Goal: Communication & Community: Participate in discussion

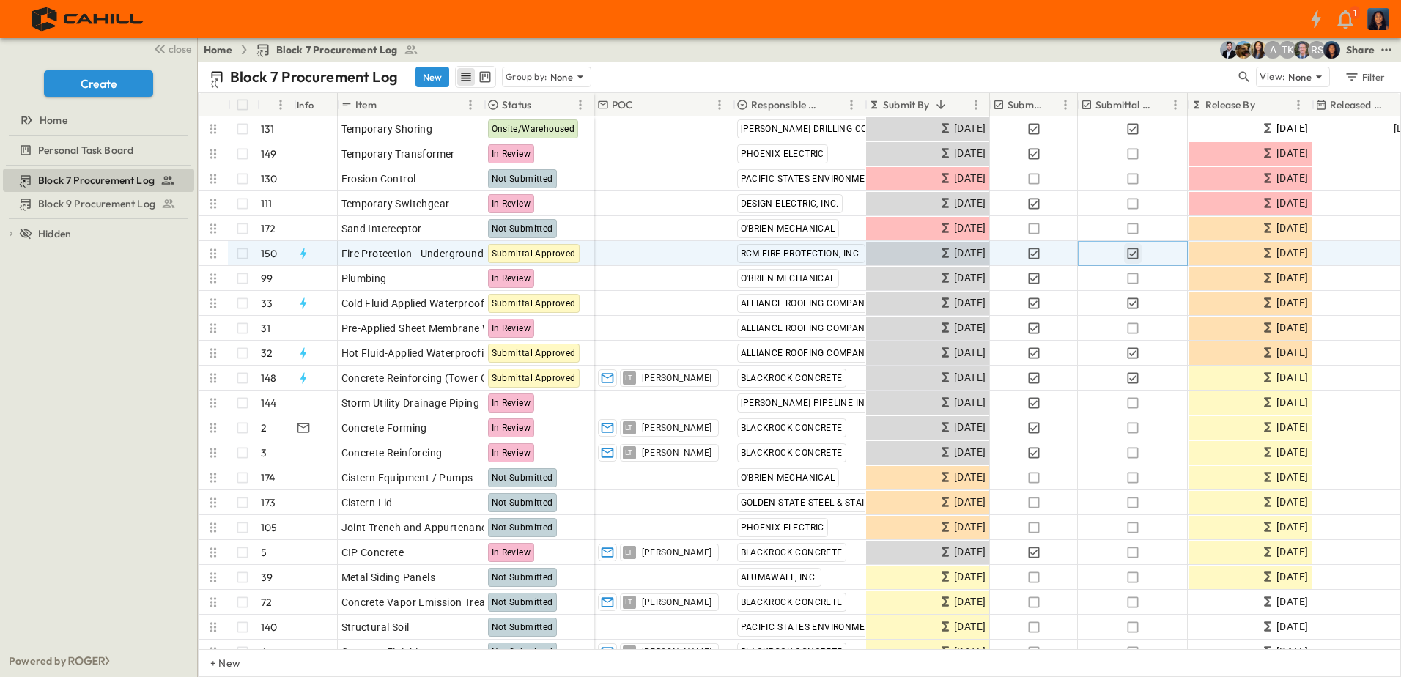
click at [1135, 252] on icon "button" at bounding box center [1132, 253] width 15 height 15
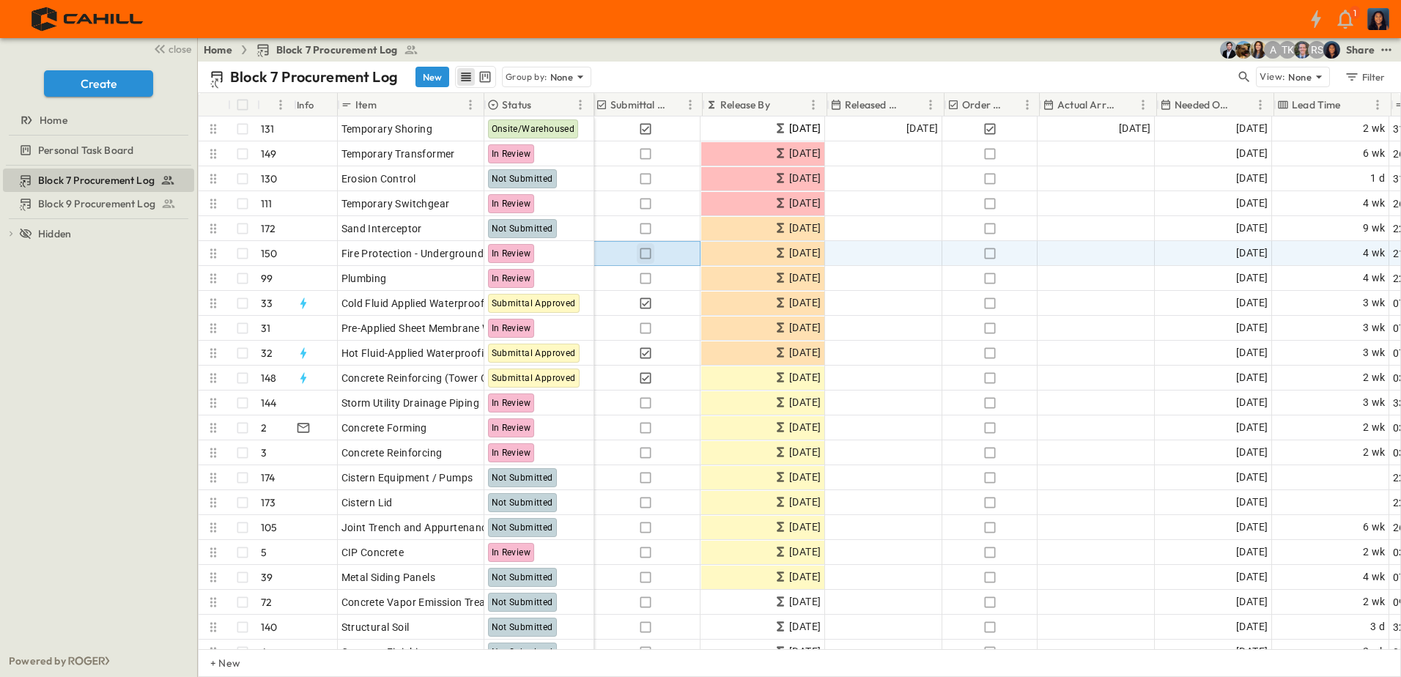
scroll to position [0, 523]
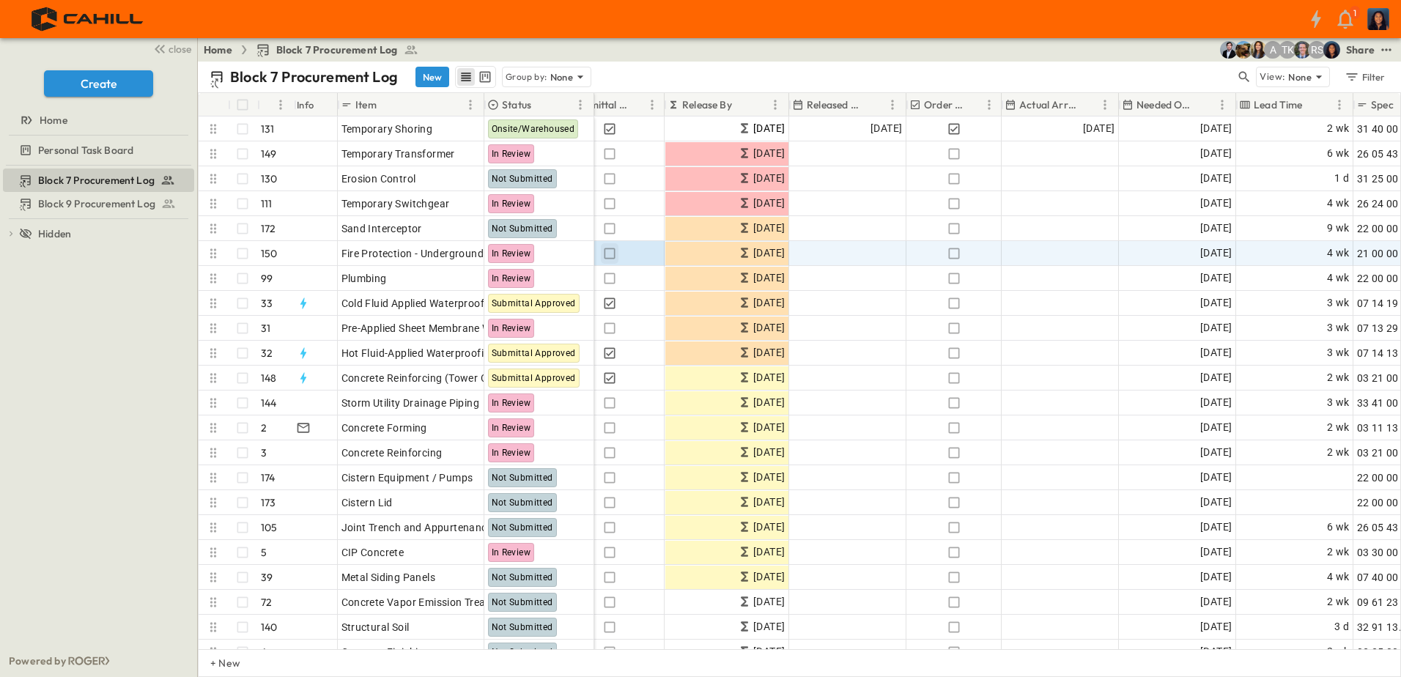
click at [456, 18] on div "1" at bounding box center [699, 19] width 1398 height 38
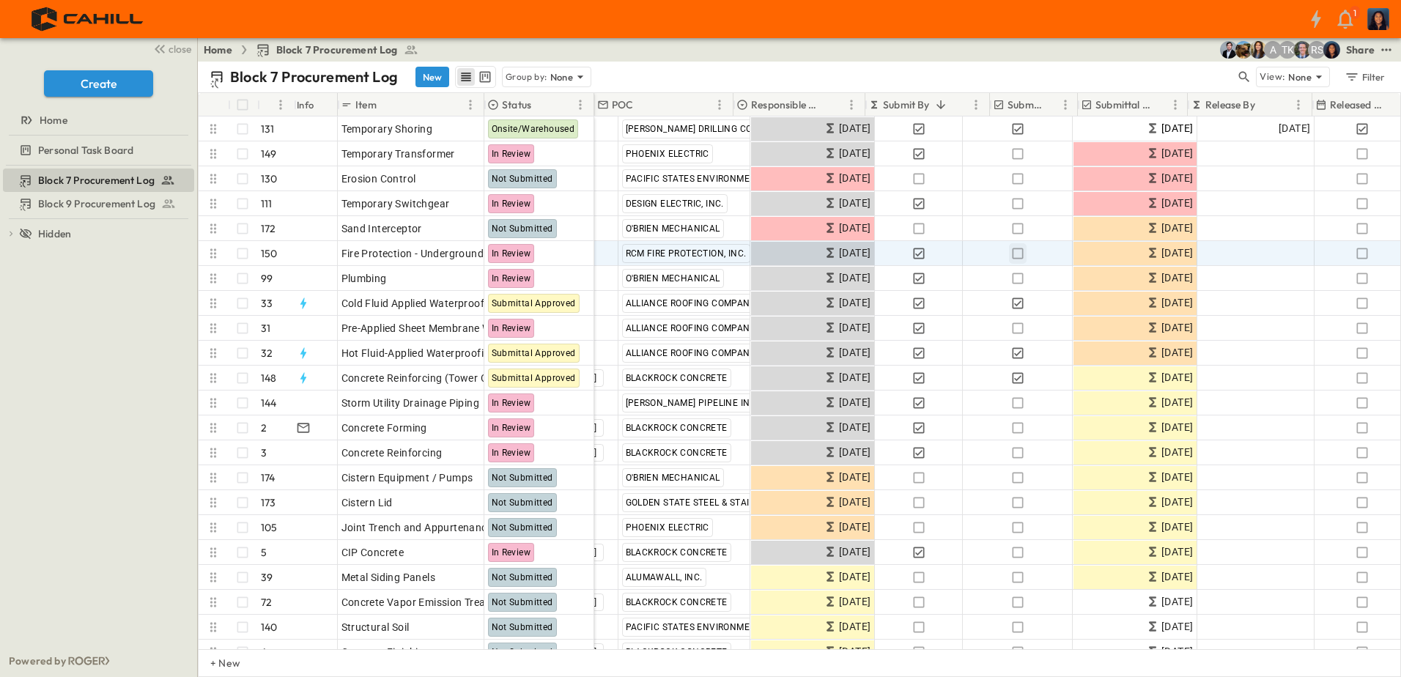
scroll to position [0, 0]
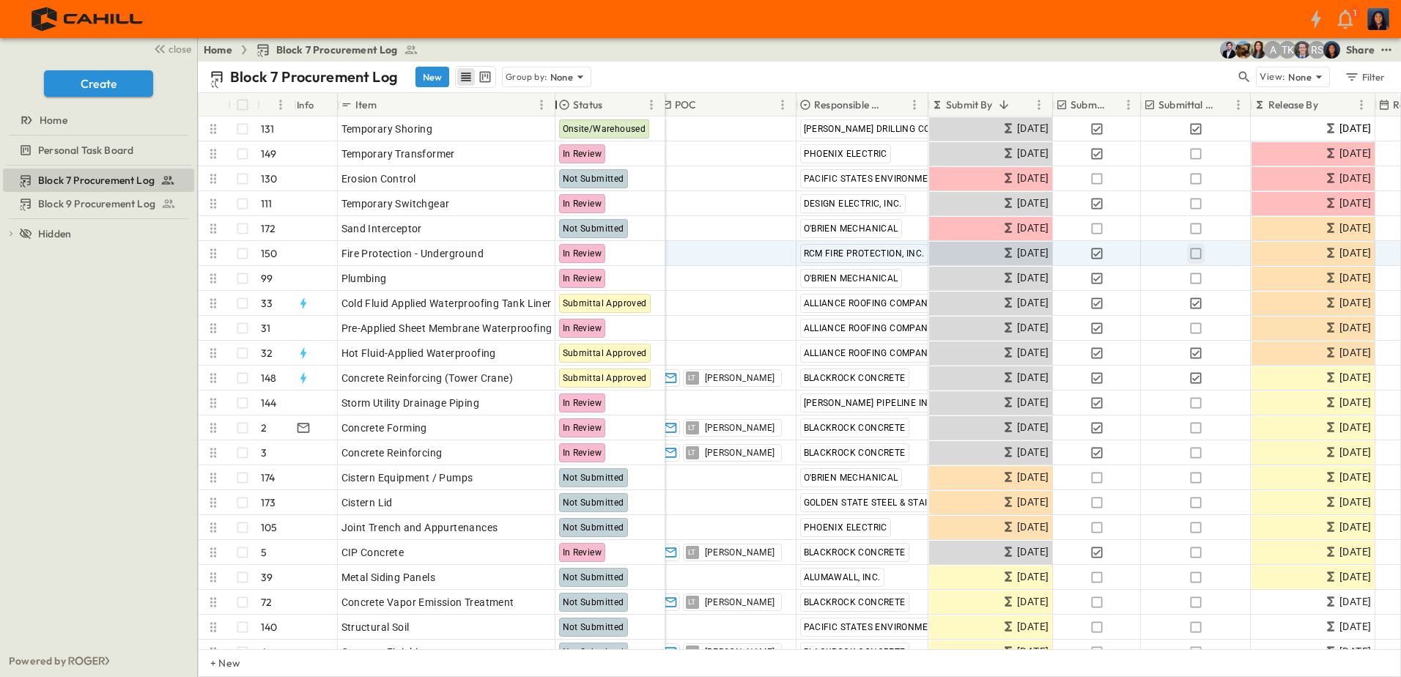
drag, startPoint x: 483, startPoint y: 96, endPoint x: 555, endPoint y: 108, distance: 72.0
click at [555, 108] on div at bounding box center [556, 104] width 15 height 41
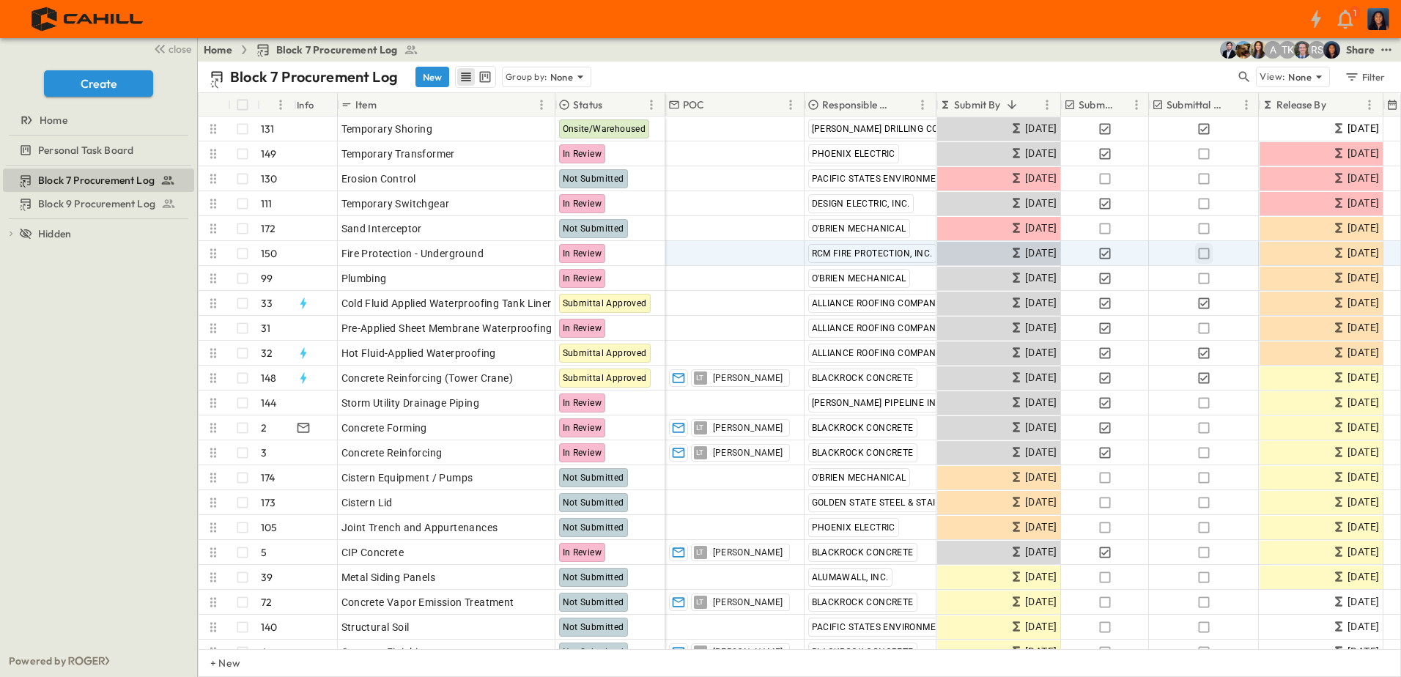
click at [106, 432] on div "Block 7 Procurement Log Block 9 Procurement Log To pick up a draggable item, pr…" at bounding box center [98, 405] width 197 height 479
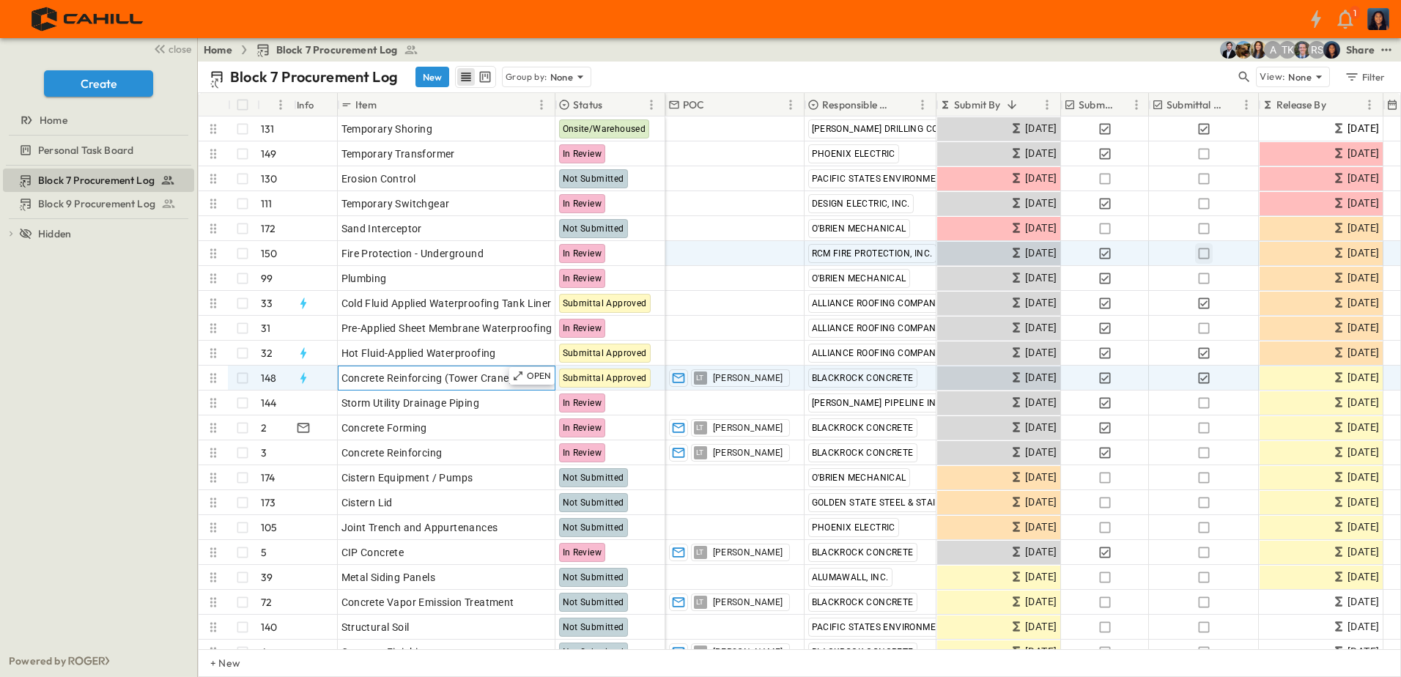
drag, startPoint x: 342, startPoint y: 377, endPoint x: 387, endPoint y: 376, distance: 44.7
click at [387, 376] on span "Concrete Reinforcing (Tower Crane)" at bounding box center [427, 378] width 172 height 15
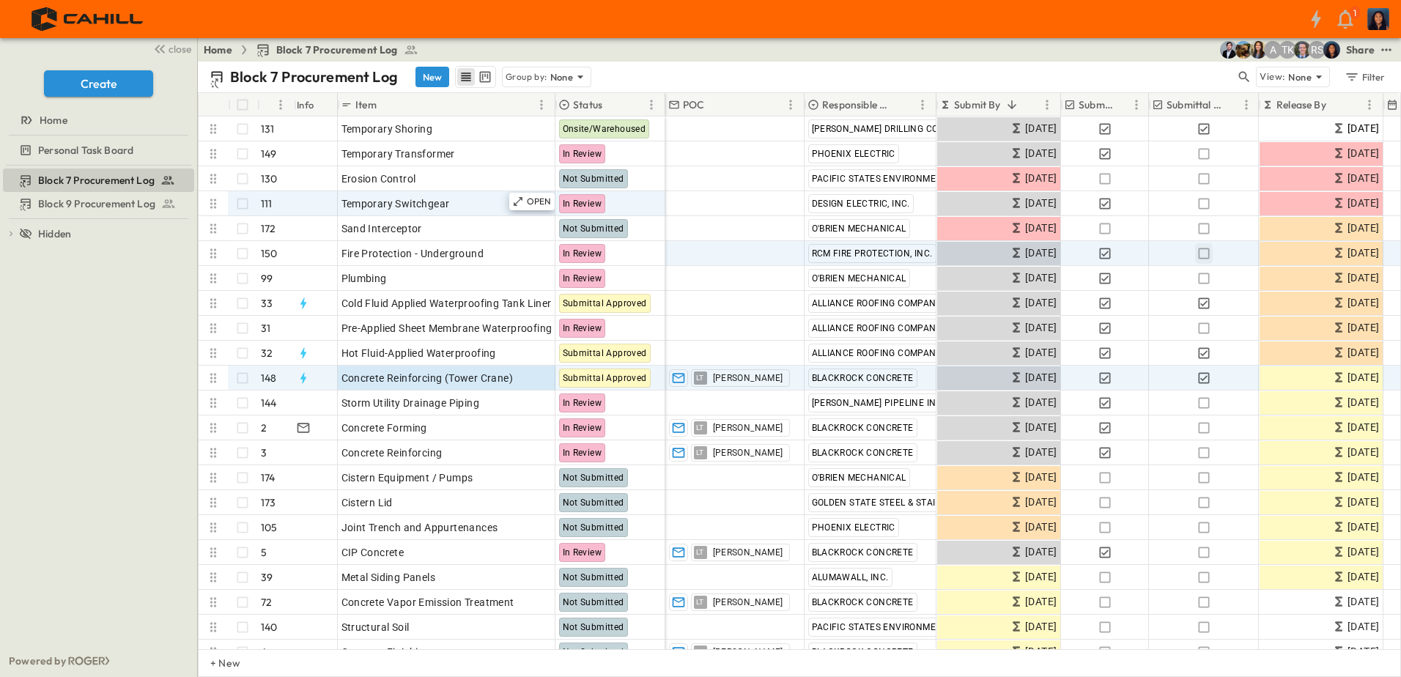
click at [79, 374] on div "Block 7 Procurement Log Block 9 Procurement Log To pick up a draggable item, pr…" at bounding box center [98, 405] width 197 height 479
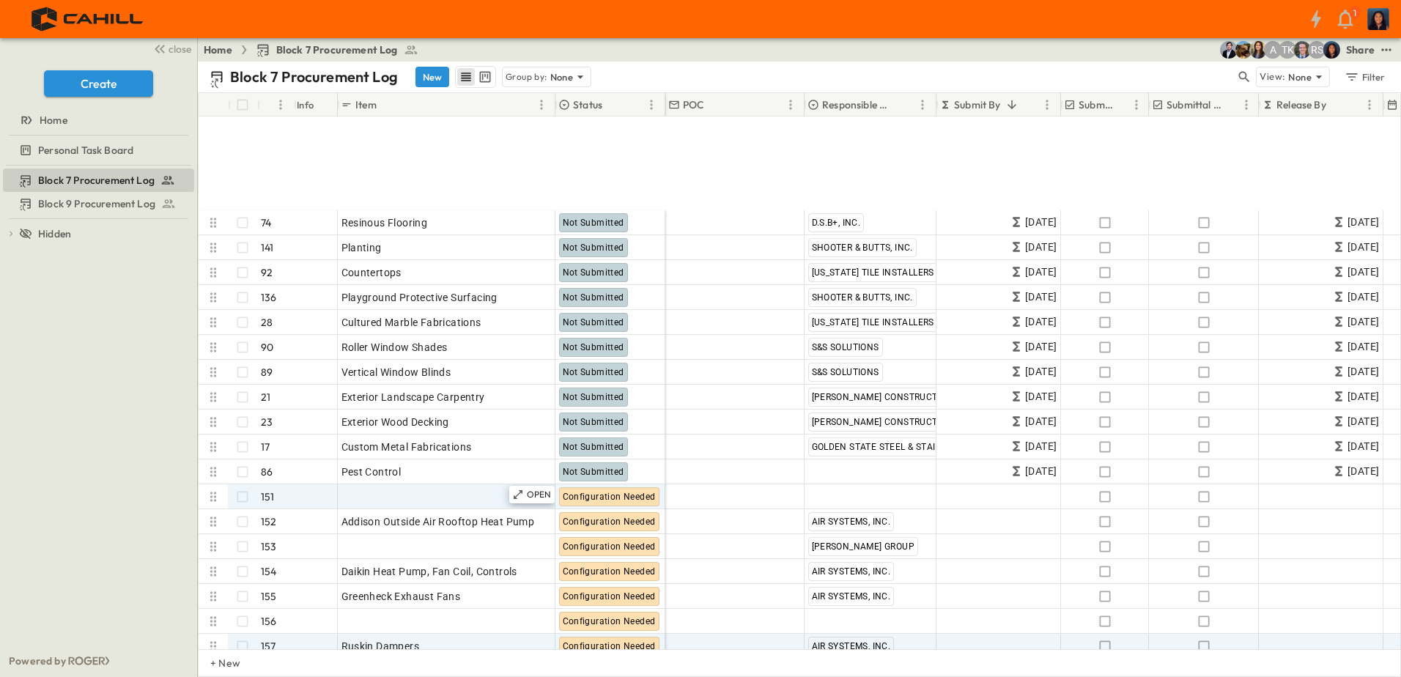
scroll to position [3589, 0]
